Goal: Transaction & Acquisition: Purchase product/service

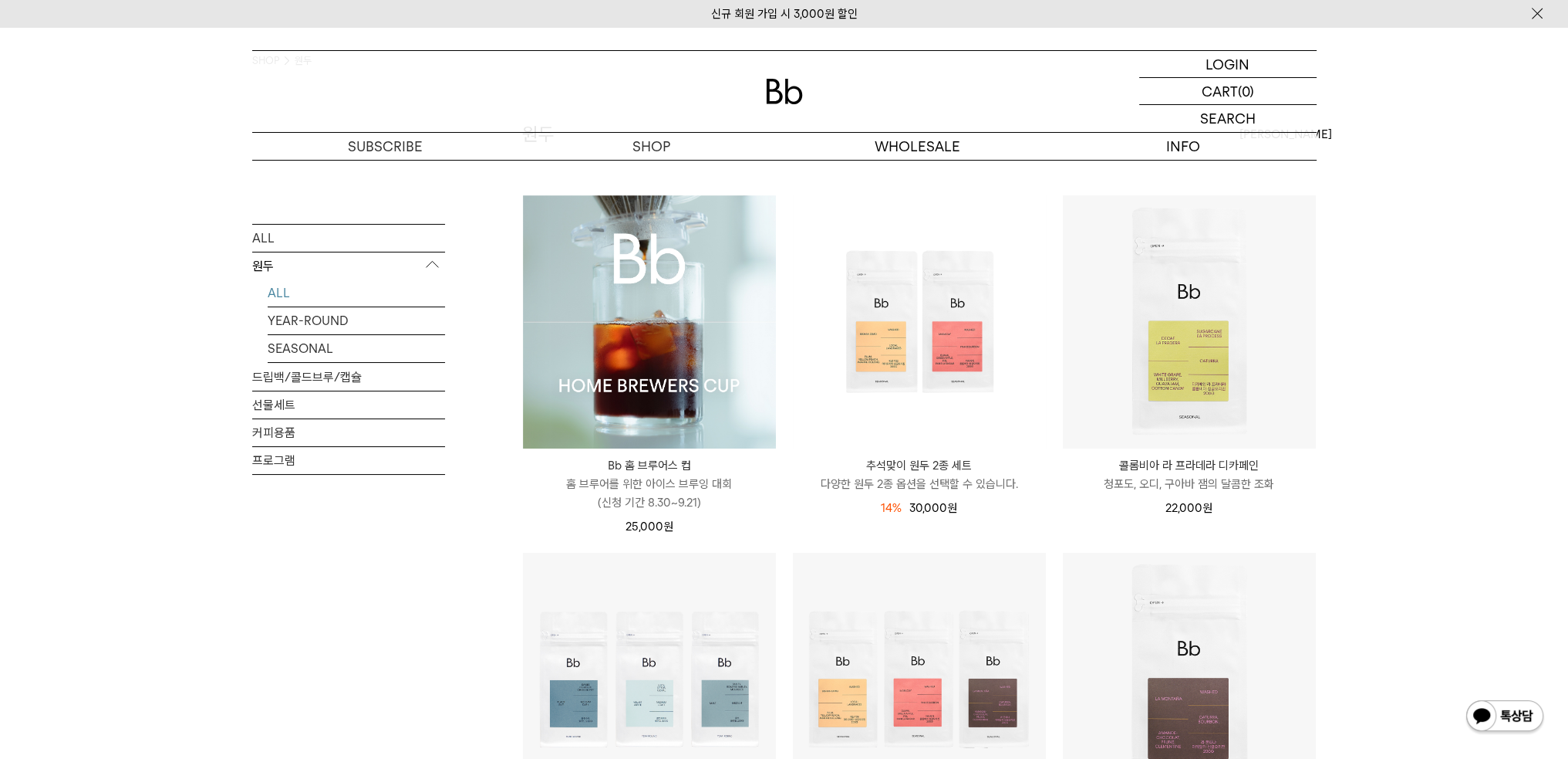
scroll to position [78, 0]
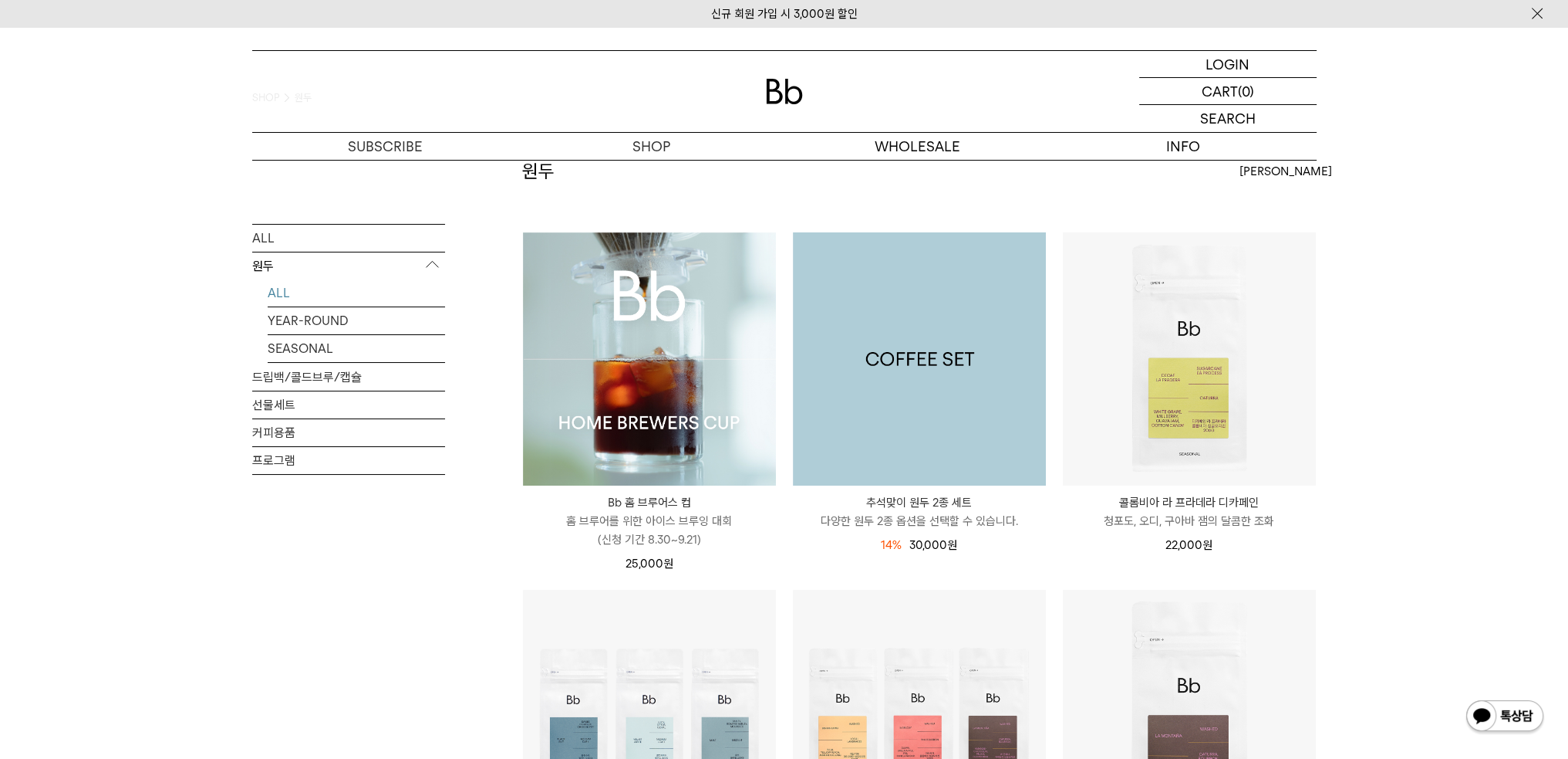
click at [869, 431] on img at bounding box center [919, 359] width 253 height 253
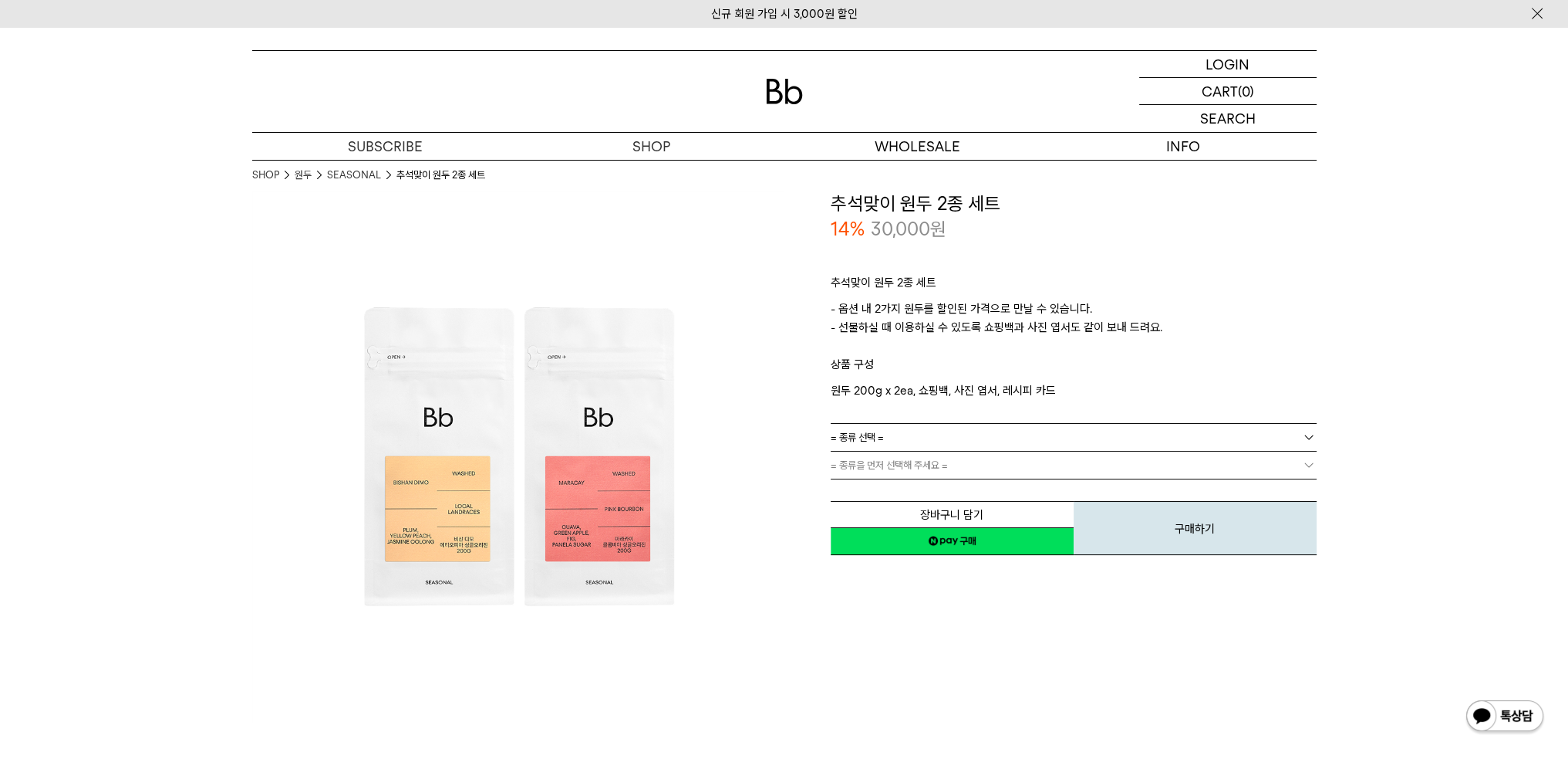
click at [869, 431] on span "= 종류 선택 =" at bounding box center [857, 437] width 54 height 27
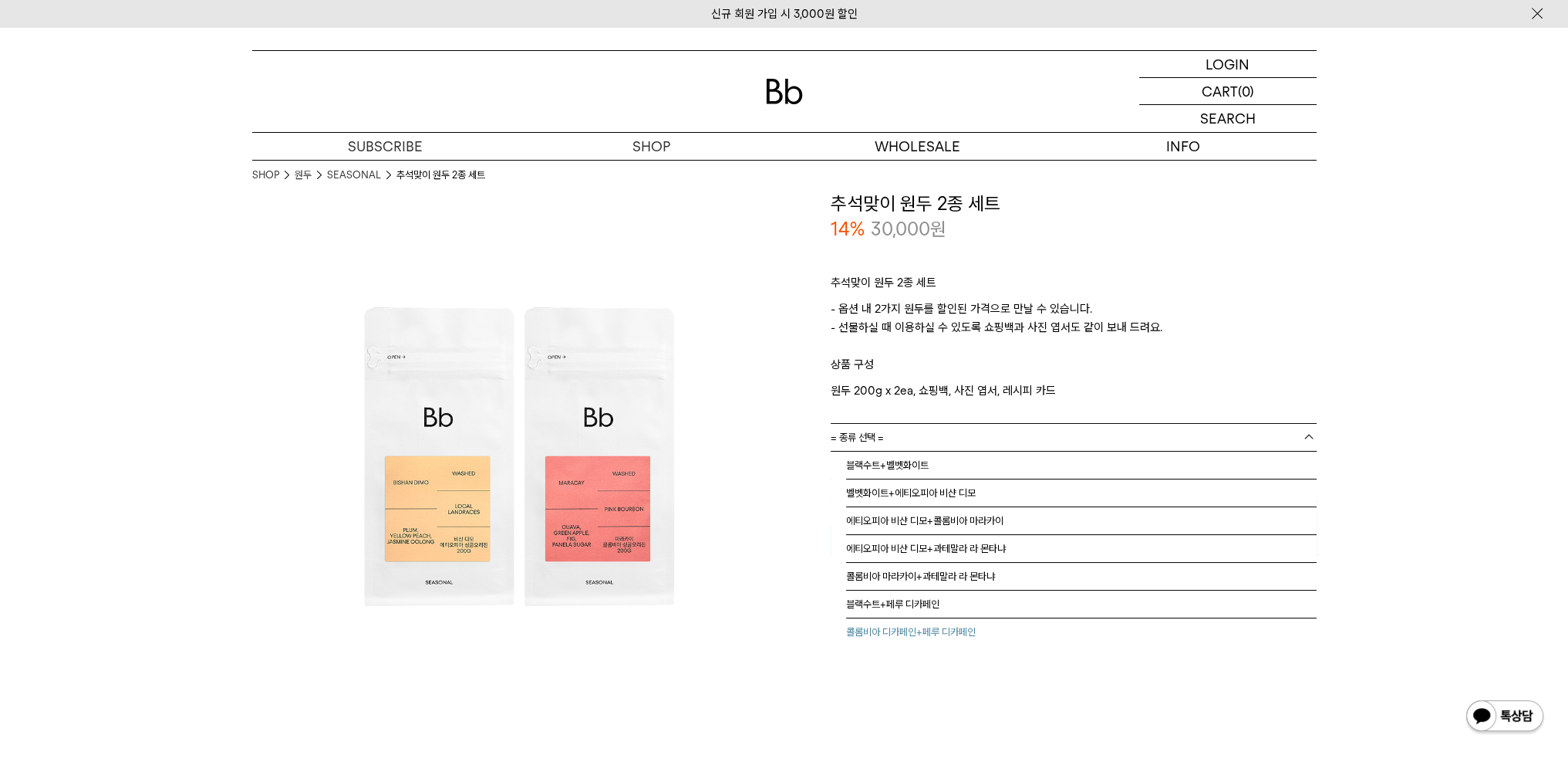
scroll to position [8, 0]
click at [806, 642] on div "**********" at bounding box center [1050, 456] width 533 height 533
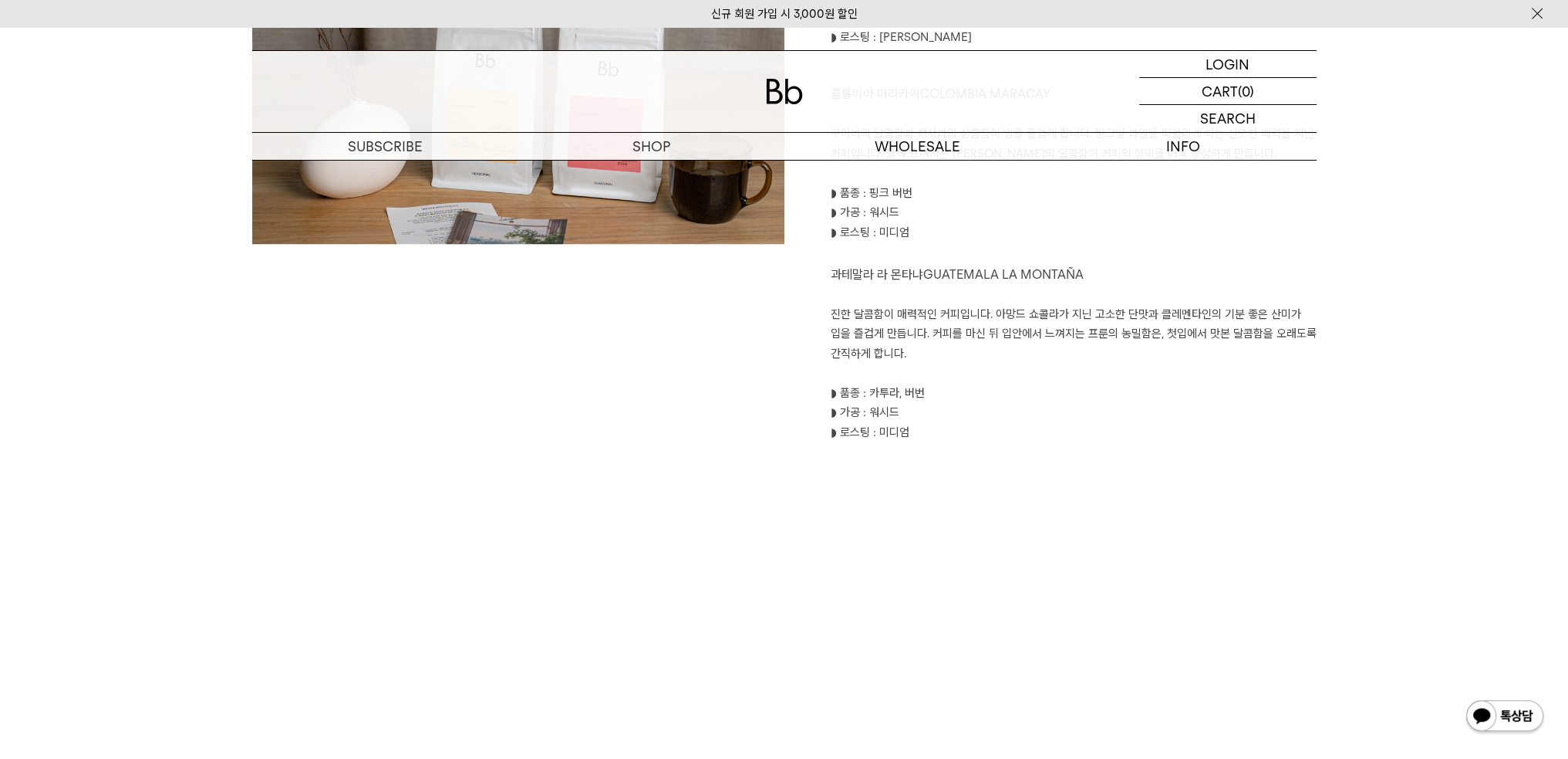
scroll to position [2006, 0]
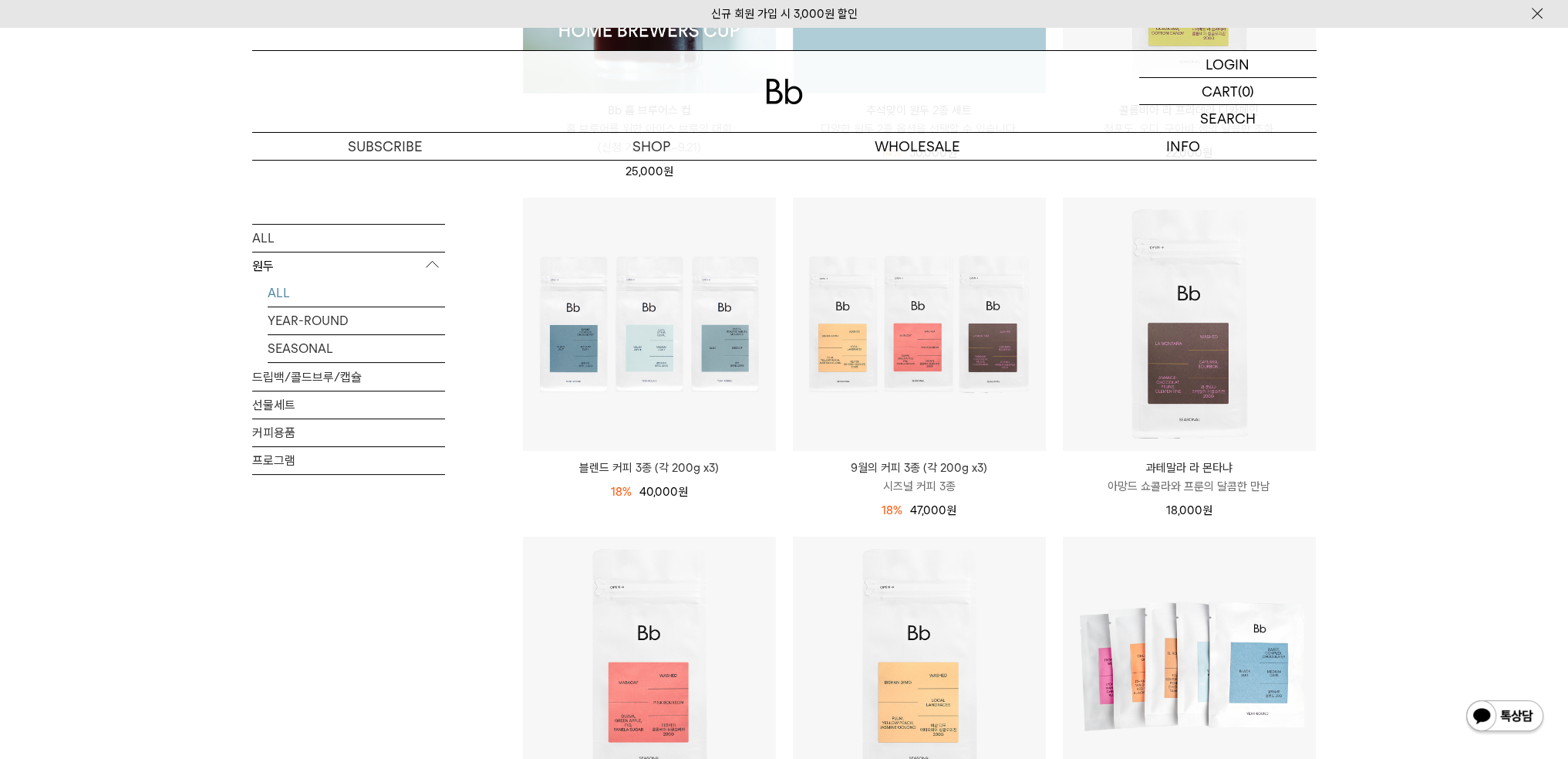
scroll to position [540, 0]
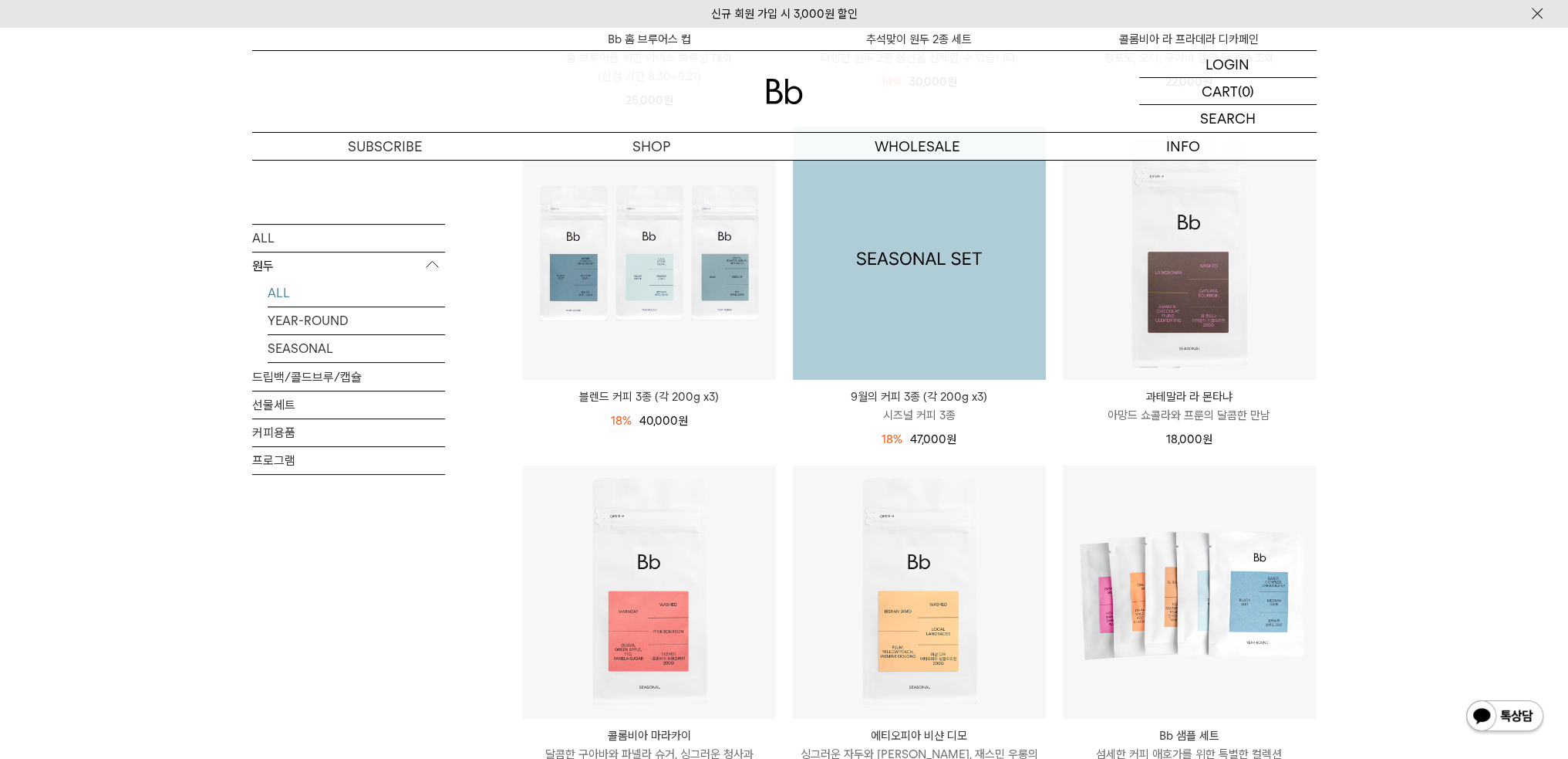
click at [921, 249] on img at bounding box center [919, 253] width 253 height 253
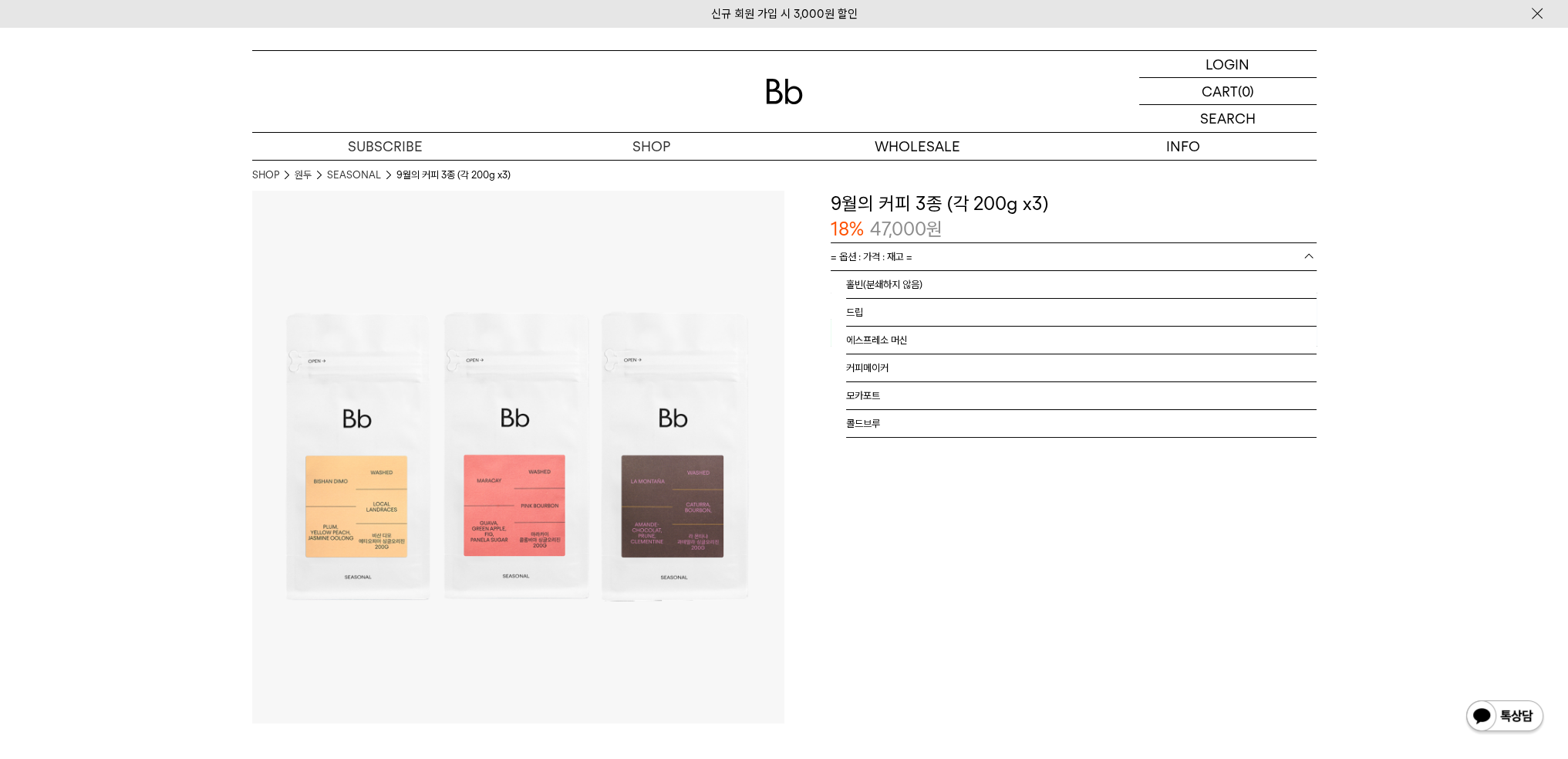
click at [923, 249] on link "= 옵션 : 가격 : 재고 =" at bounding box center [1073, 256] width 486 height 27
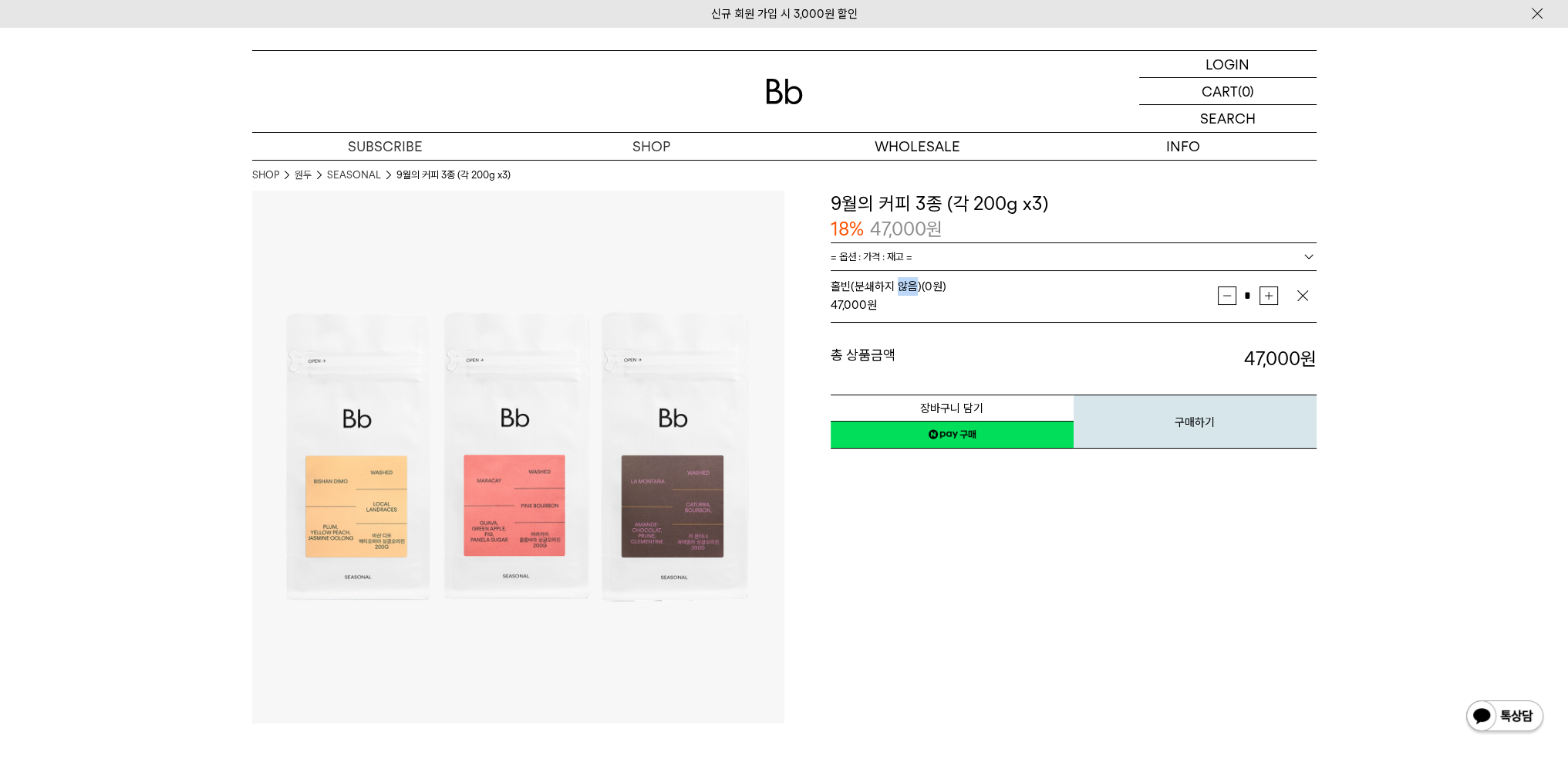
click at [904, 280] on span "홀빈(분쇄하지 않음) (0원)" at bounding box center [888, 286] width 115 height 14
click at [768, 86] on img at bounding box center [784, 91] width 37 height 26
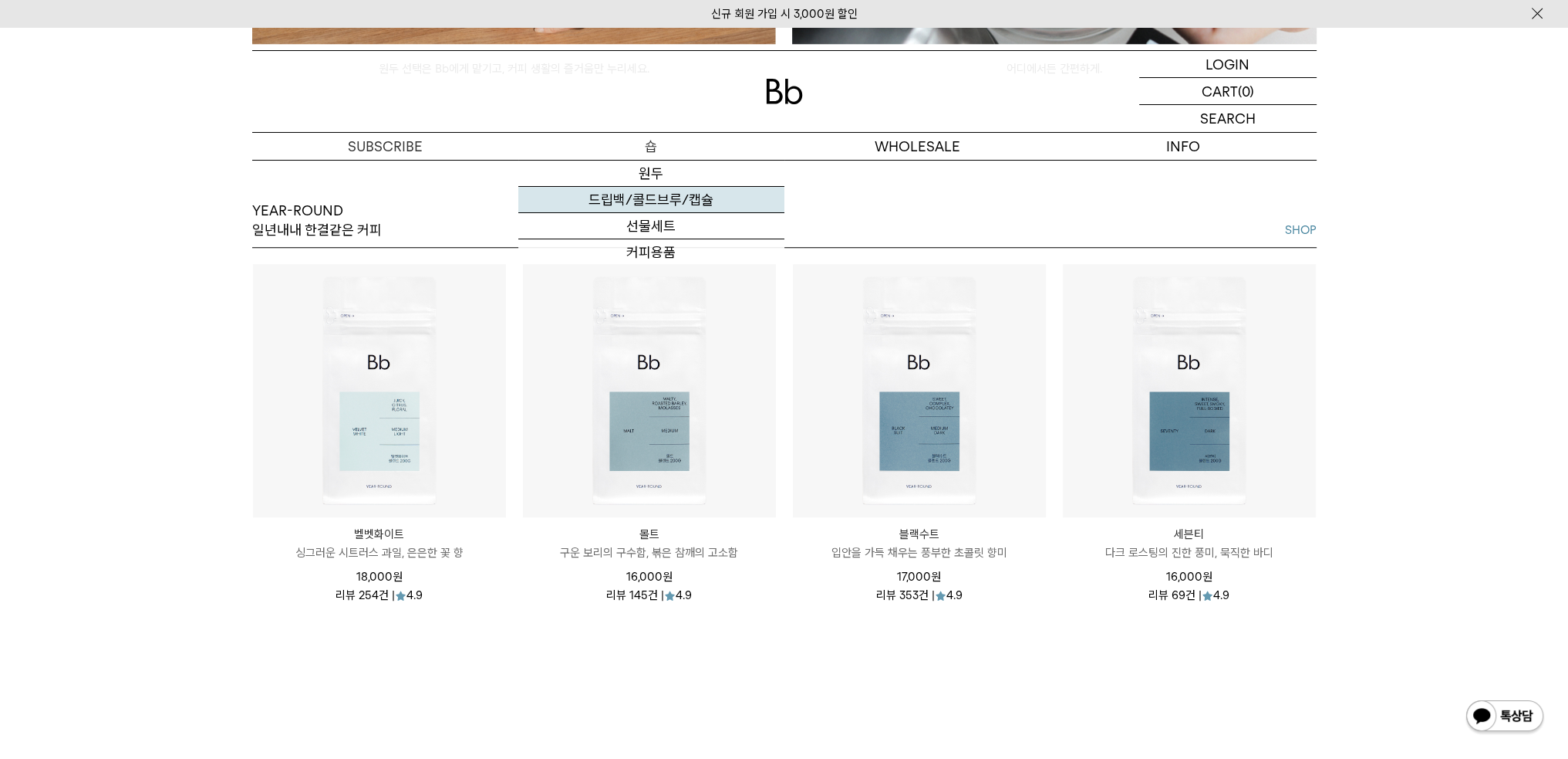
scroll to position [1831, 0]
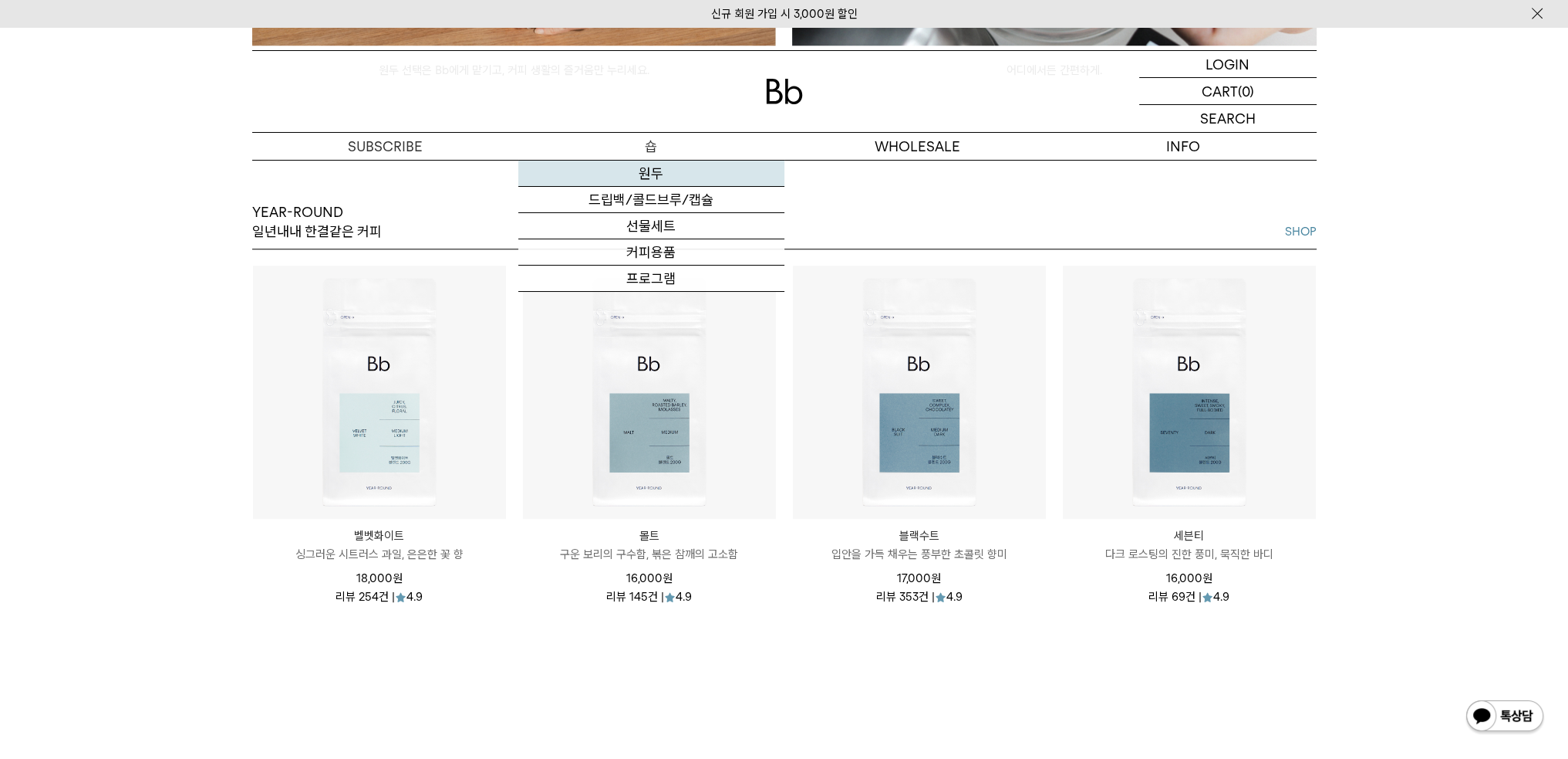
click at [639, 175] on link "원두" at bounding box center [652, 174] width 266 height 26
